Goal: Information Seeking & Learning: Learn about a topic

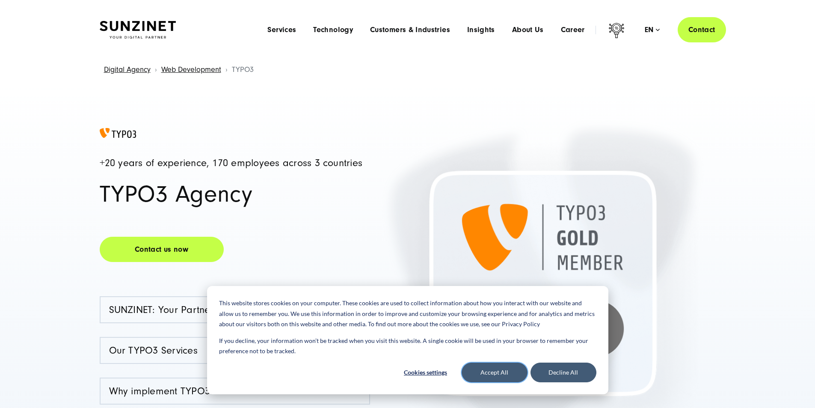
click at [506, 374] on button "Accept All" at bounding box center [495, 372] width 66 height 20
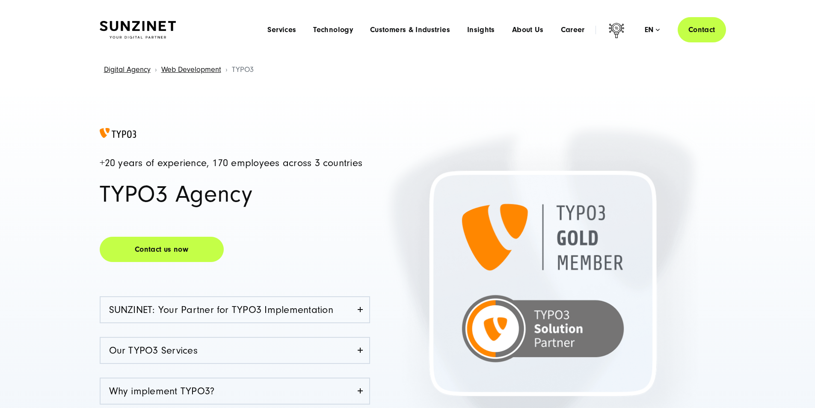
drag, startPoint x: 404, startPoint y: 246, endPoint x: 363, endPoint y: 211, distance: 53.7
click at [363, 211] on div "+20 years of experience, 170 employees across 3 countries TYPO3 Agency Contact …" at bounding box center [254, 288] width 308 height 321
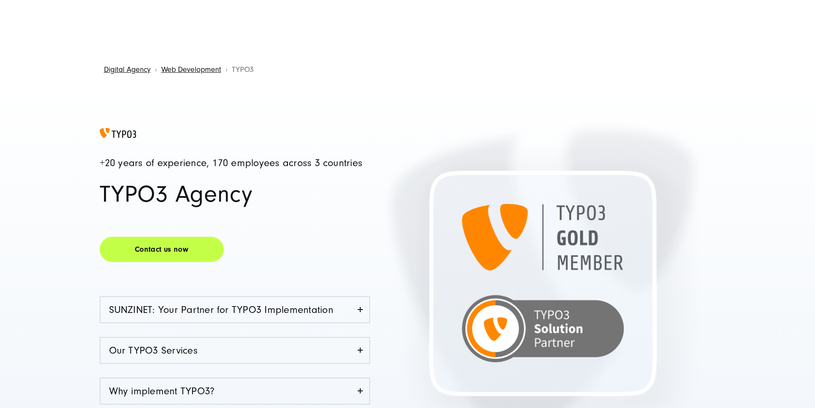
scroll to position [114, 0]
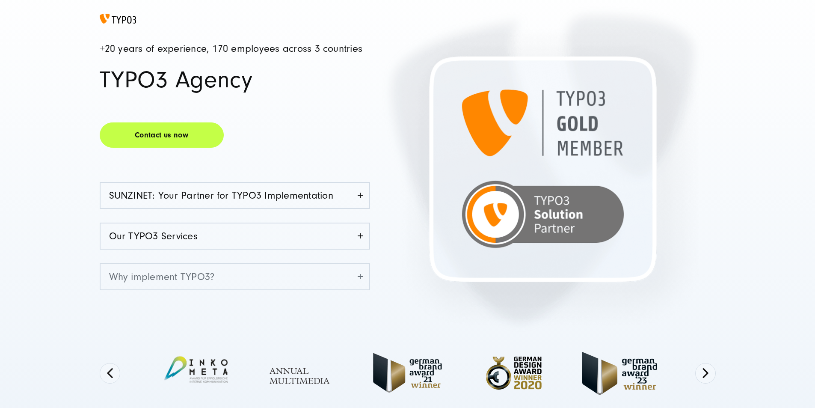
click at [367, 279] on link "Why implement TYPO3?" at bounding box center [235, 276] width 269 height 25
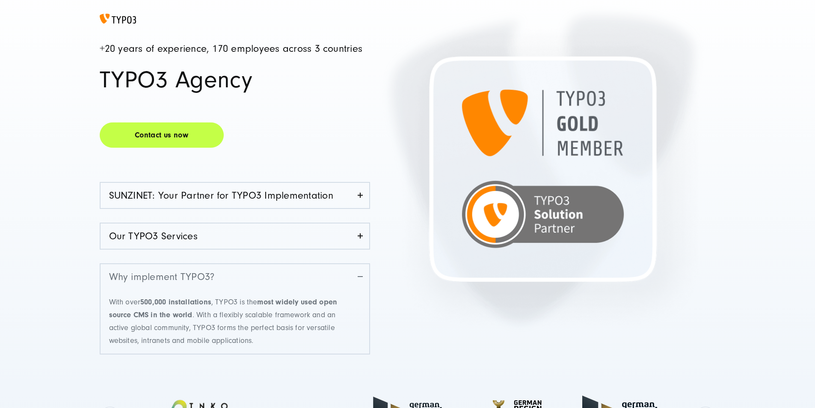
click at [367, 279] on link "Why implement TYPO3?" at bounding box center [235, 276] width 269 height 25
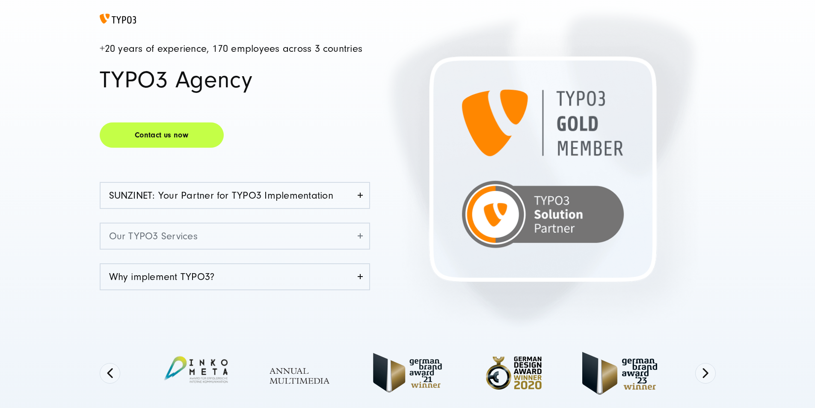
click at [364, 240] on link "Our TYPO3 Services" at bounding box center [235, 235] width 269 height 25
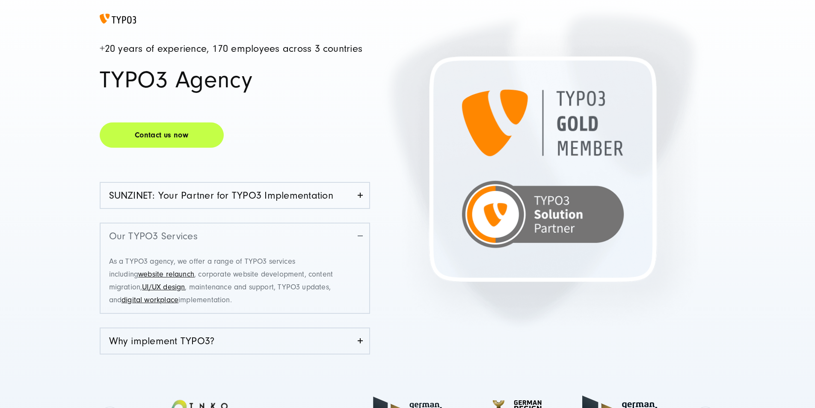
click at [364, 240] on link "Our TYPO3 Services" at bounding box center [235, 235] width 269 height 25
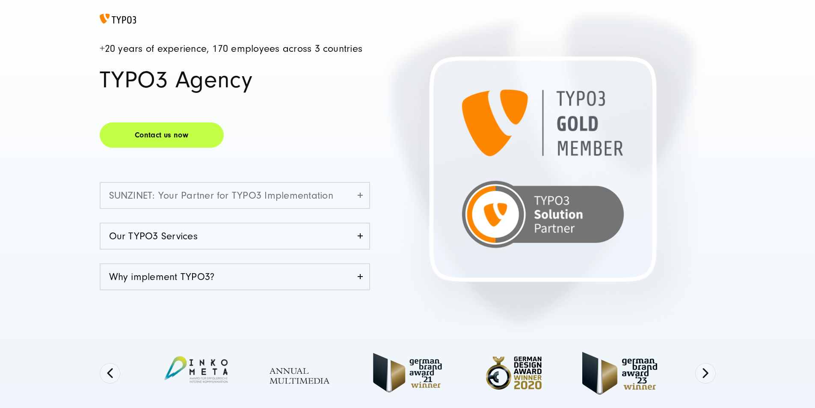
click at [361, 198] on link "SUNZINET: Your Partner for TYPO3 Implementation" at bounding box center [235, 195] width 269 height 25
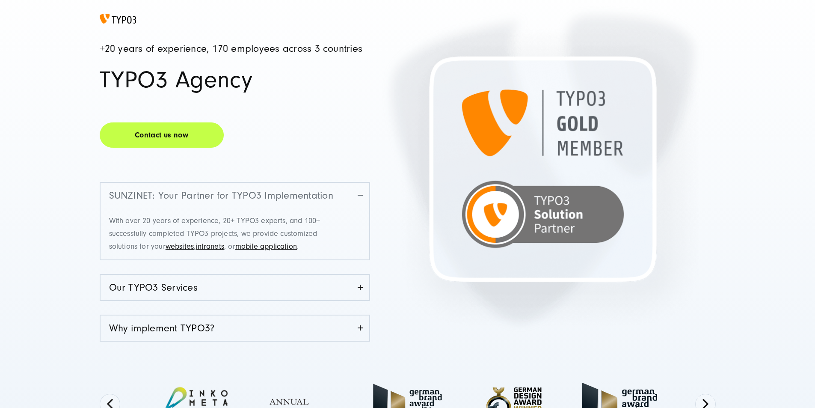
click at [361, 198] on link "SUNZINET: Your Partner for TYPO3 Implementation" at bounding box center [235, 195] width 269 height 25
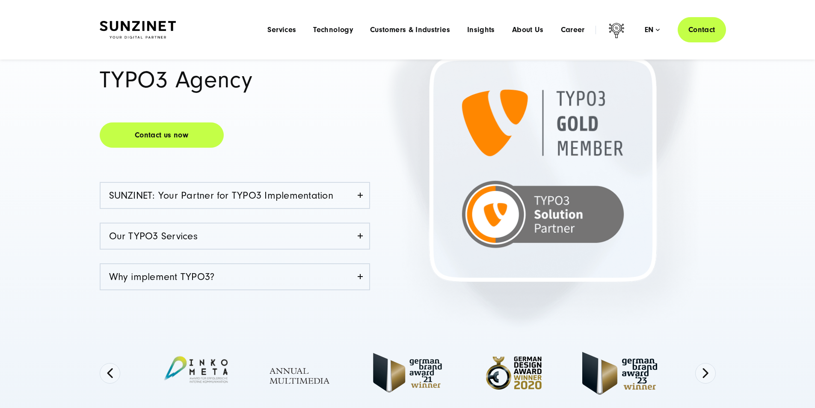
scroll to position [0, 0]
